Goal: Use online tool/utility: Utilize a website feature to perform a specific function

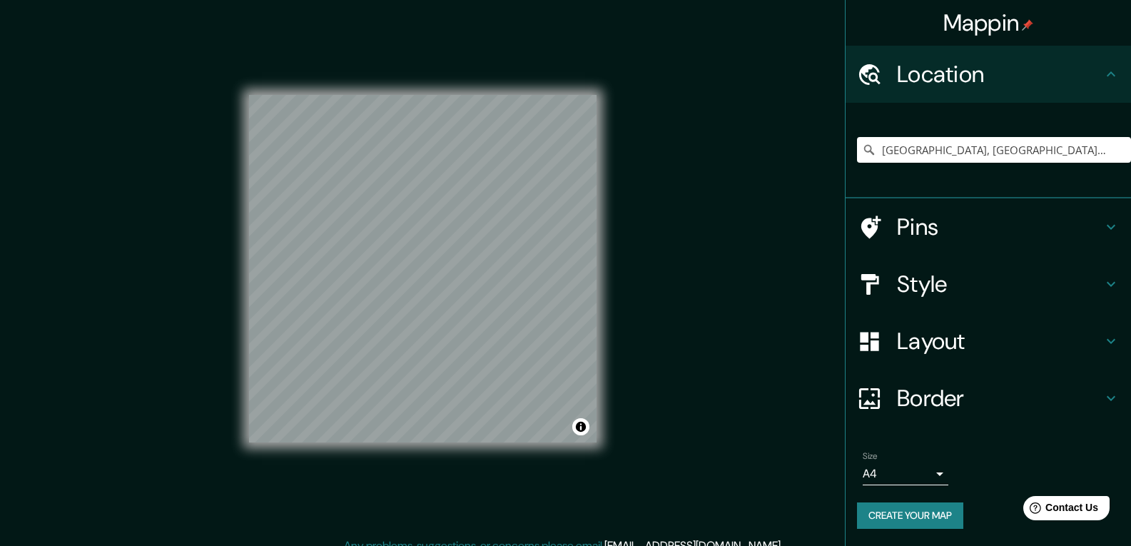
click at [1098, 392] on h4 "Border" at bounding box center [999, 398] width 205 height 29
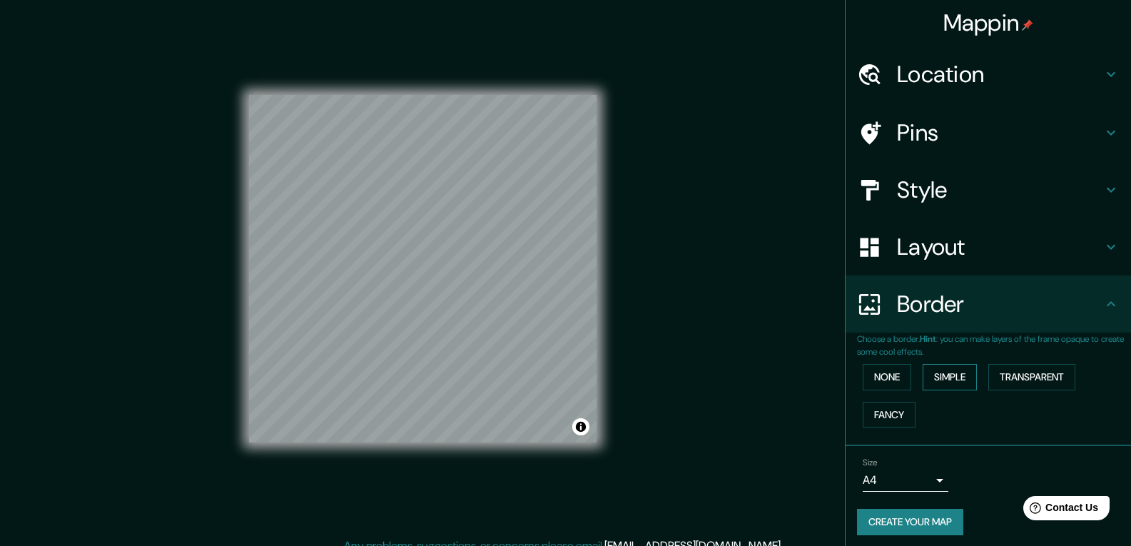
click at [925, 380] on button "Simple" at bounding box center [950, 377] width 54 height 26
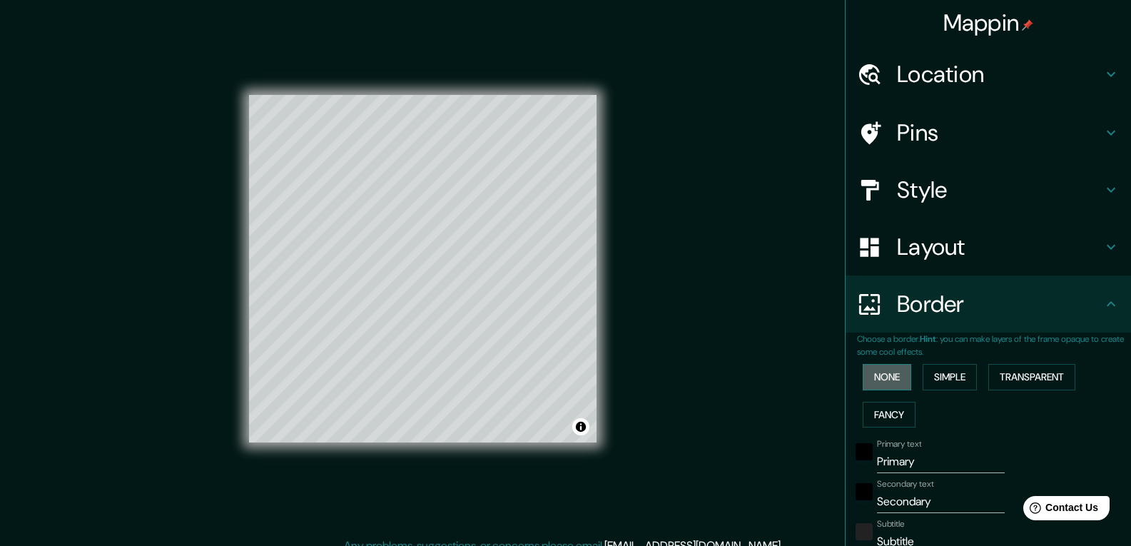
click at [882, 379] on button "None" at bounding box center [887, 377] width 49 height 26
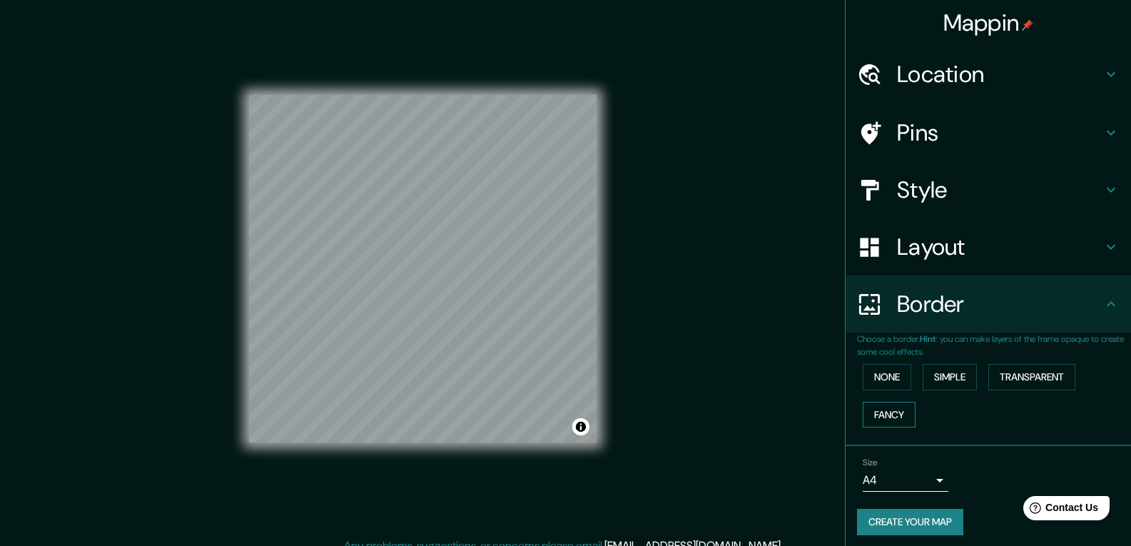
click at [880, 413] on button "Fancy" at bounding box center [889, 415] width 53 height 26
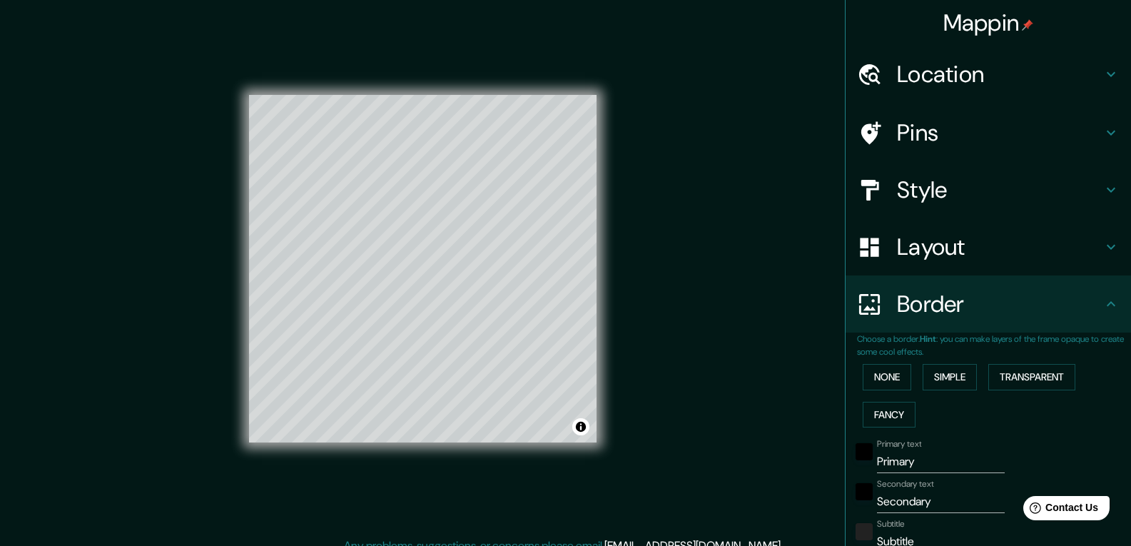
click at [1044, 360] on div "None Simple Transparent Fancy" at bounding box center [994, 395] width 274 height 75
click at [1041, 374] on button "Transparent" at bounding box center [1031, 377] width 87 height 26
click at [928, 374] on button "Simple" at bounding box center [950, 377] width 54 height 26
click at [887, 375] on button "None" at bounding box center [887, 377] width 49 height 26
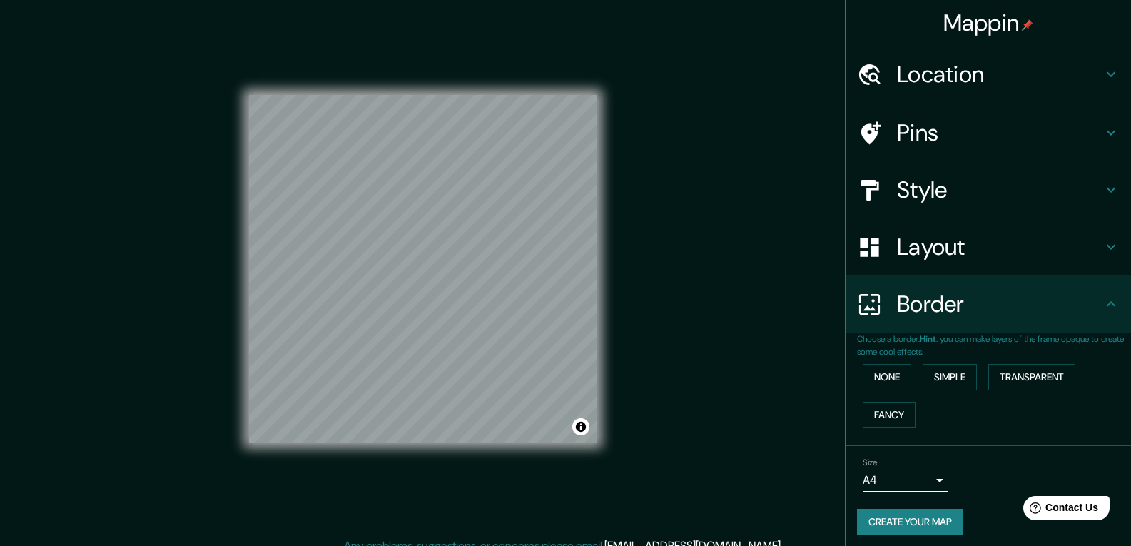
click at [1069, 236] on h4 "Layout" at bounding box center [999, 247] width 205 height 29
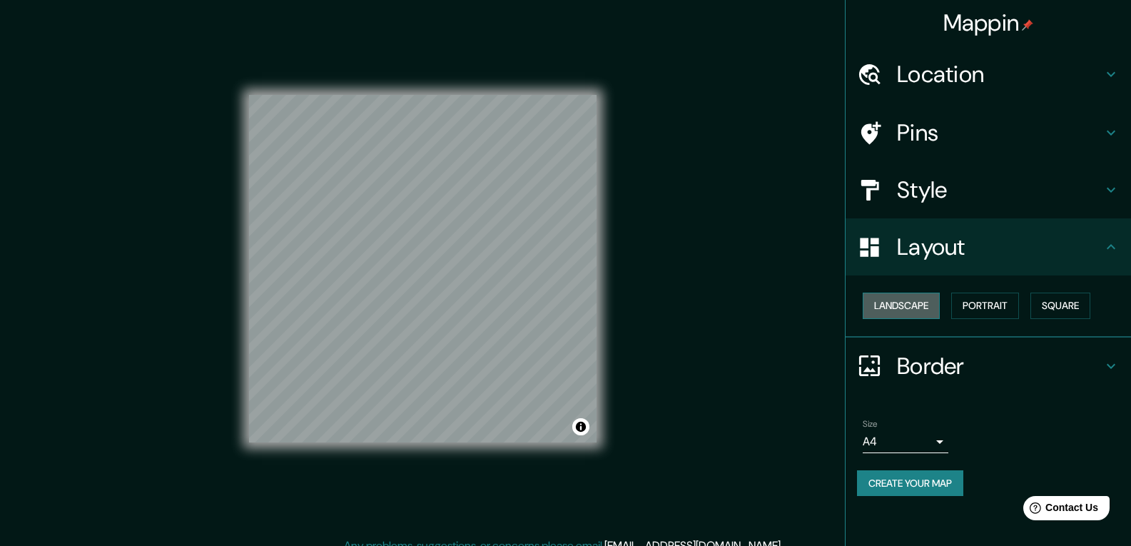
click at [924, 305] on button "Landscape" at bounding box center [901, 306] width 77 height 26
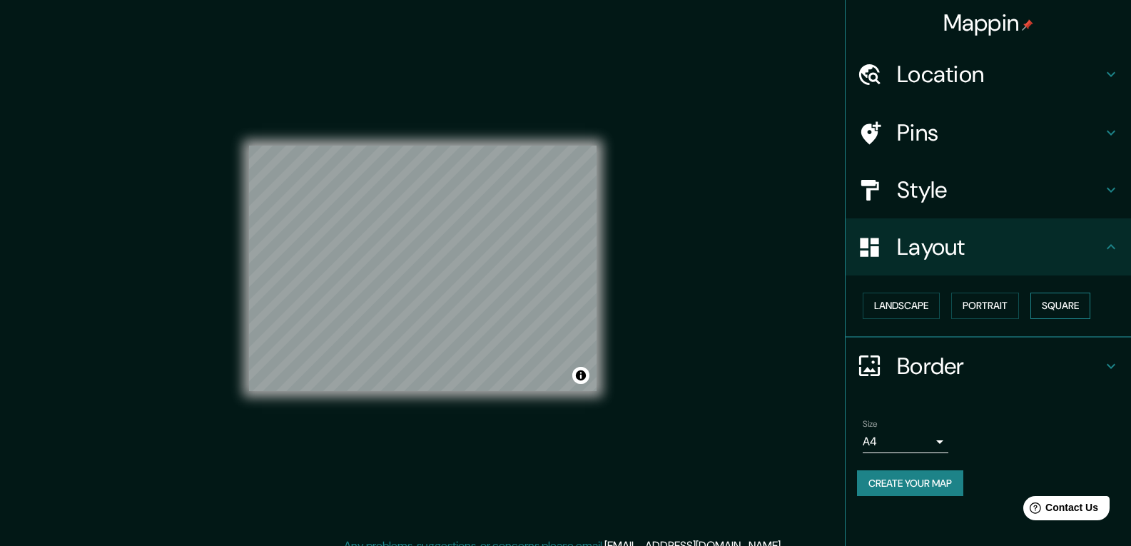
click at [1069, 299] on button "Square" at bounding box center [1060, 306] width 60 height 26
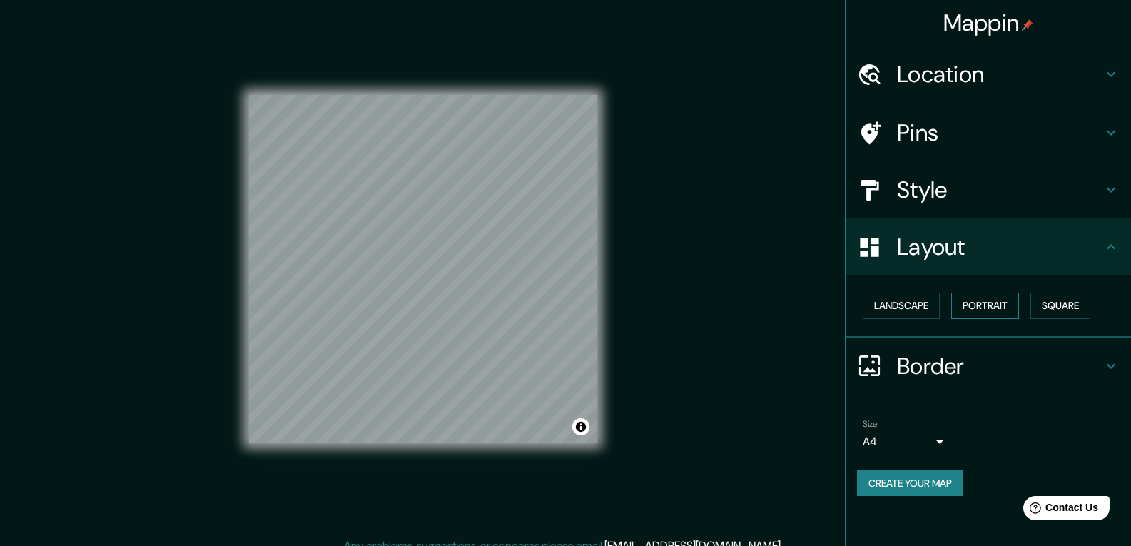
click at [999, 303] on button "Portrait" at bounding box center [985, 306] width 68 height 26
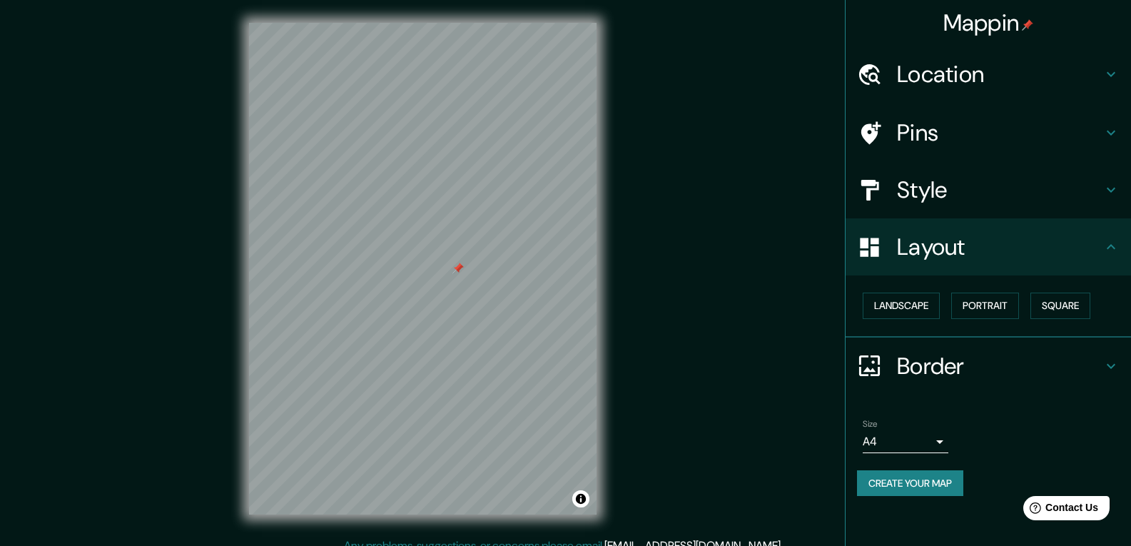
click at [616, 194] on div "© Mapbox © OpenStreetMap Improve this map" at bounding box center [422, 268] width 393 height 537
